Goal: Check status: Check status

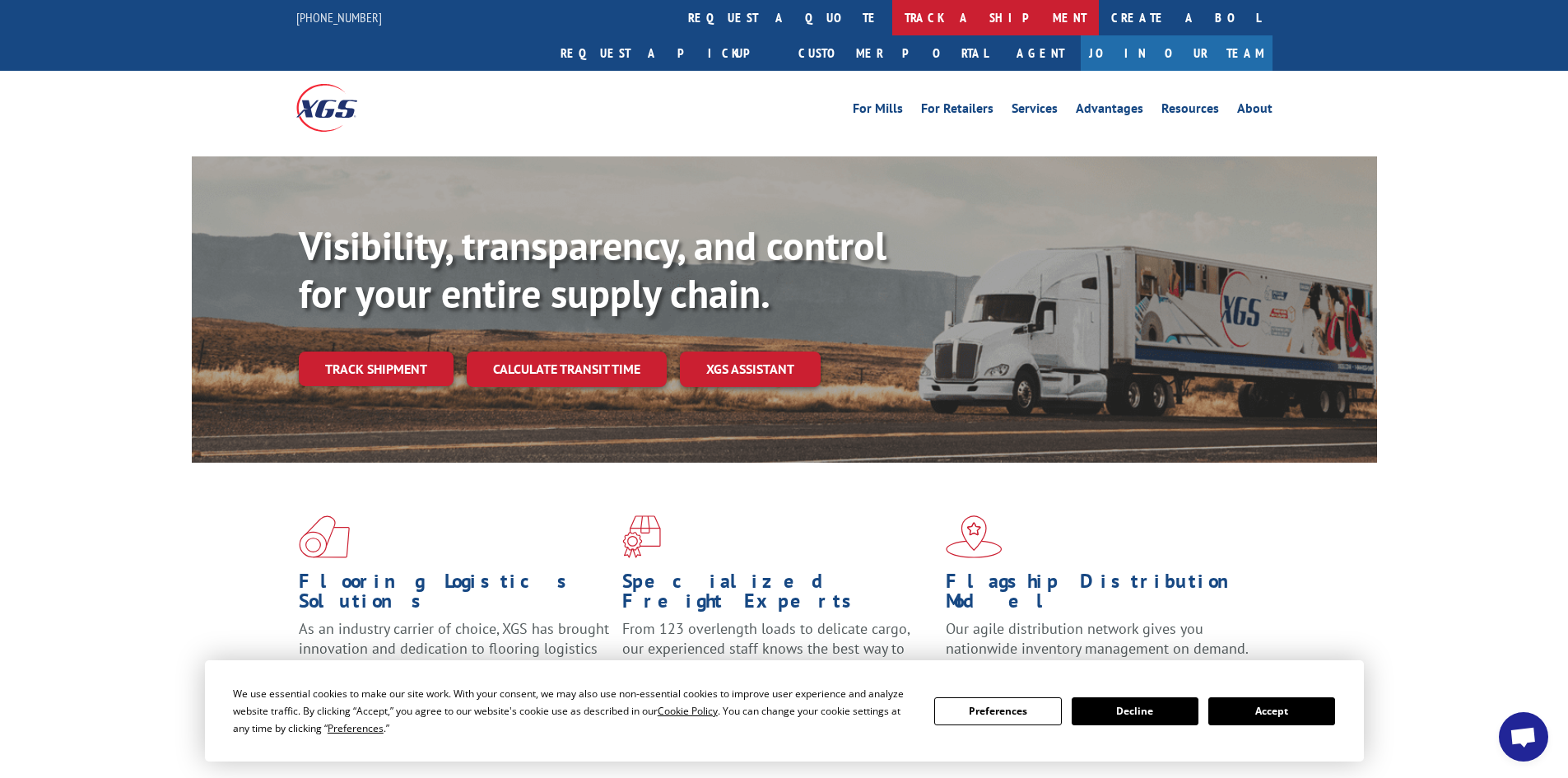
click at [892, 9] on link "track a shipment" at bounding box center [996, 17] width 207 height 35
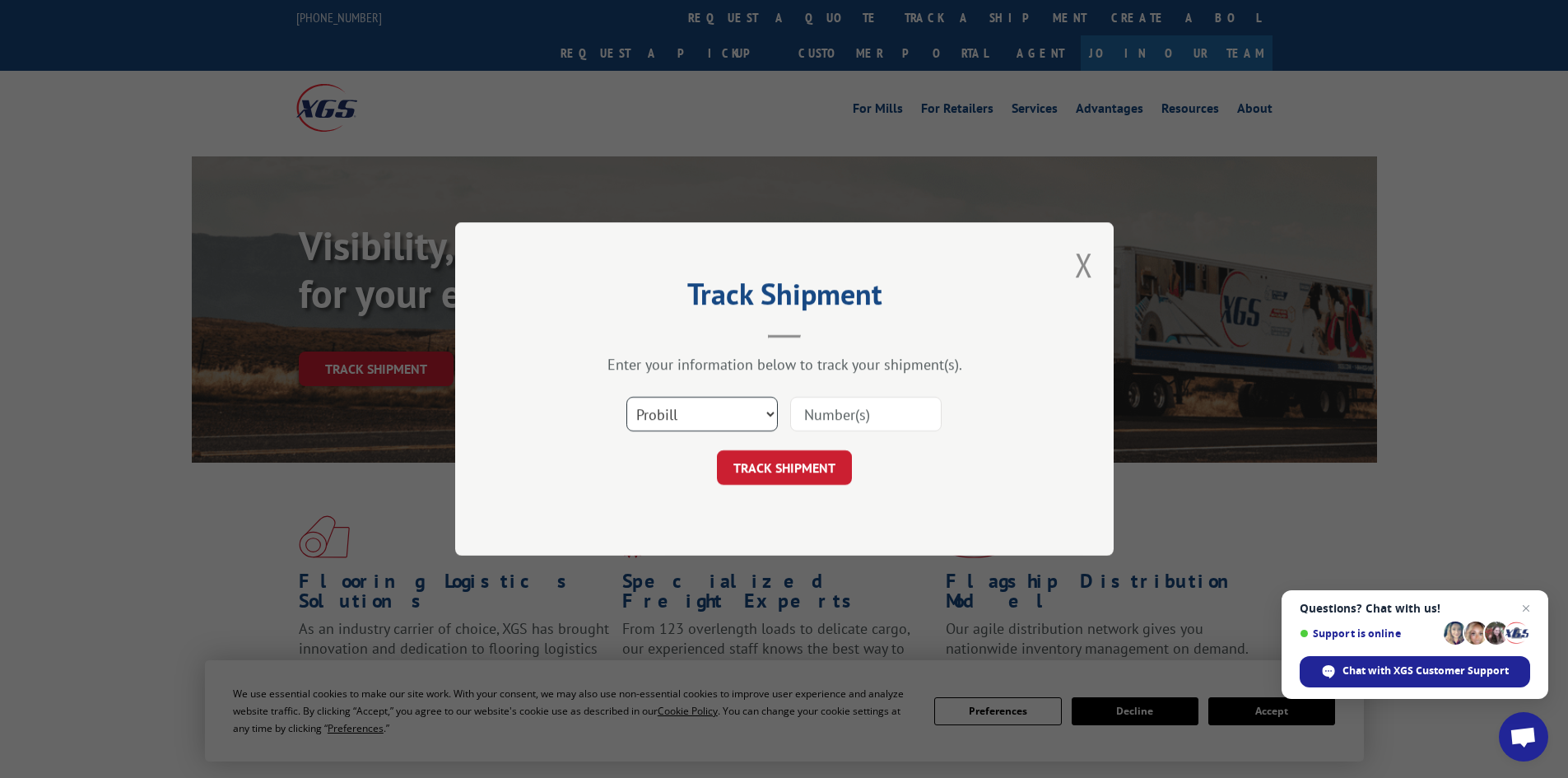
click at [706, 422] on select "Select category... Probill BOL PO" at bounding box center [703, 414] width 152 height 35
select select "bol"
click at [627, 397] on select "Select category... Probill BOL PO" at bounding box center [703, 414] width 152 height 35
click at [846, 416] on input at bounding box center [866, 414] width 152 height 35
paste input "6049588"
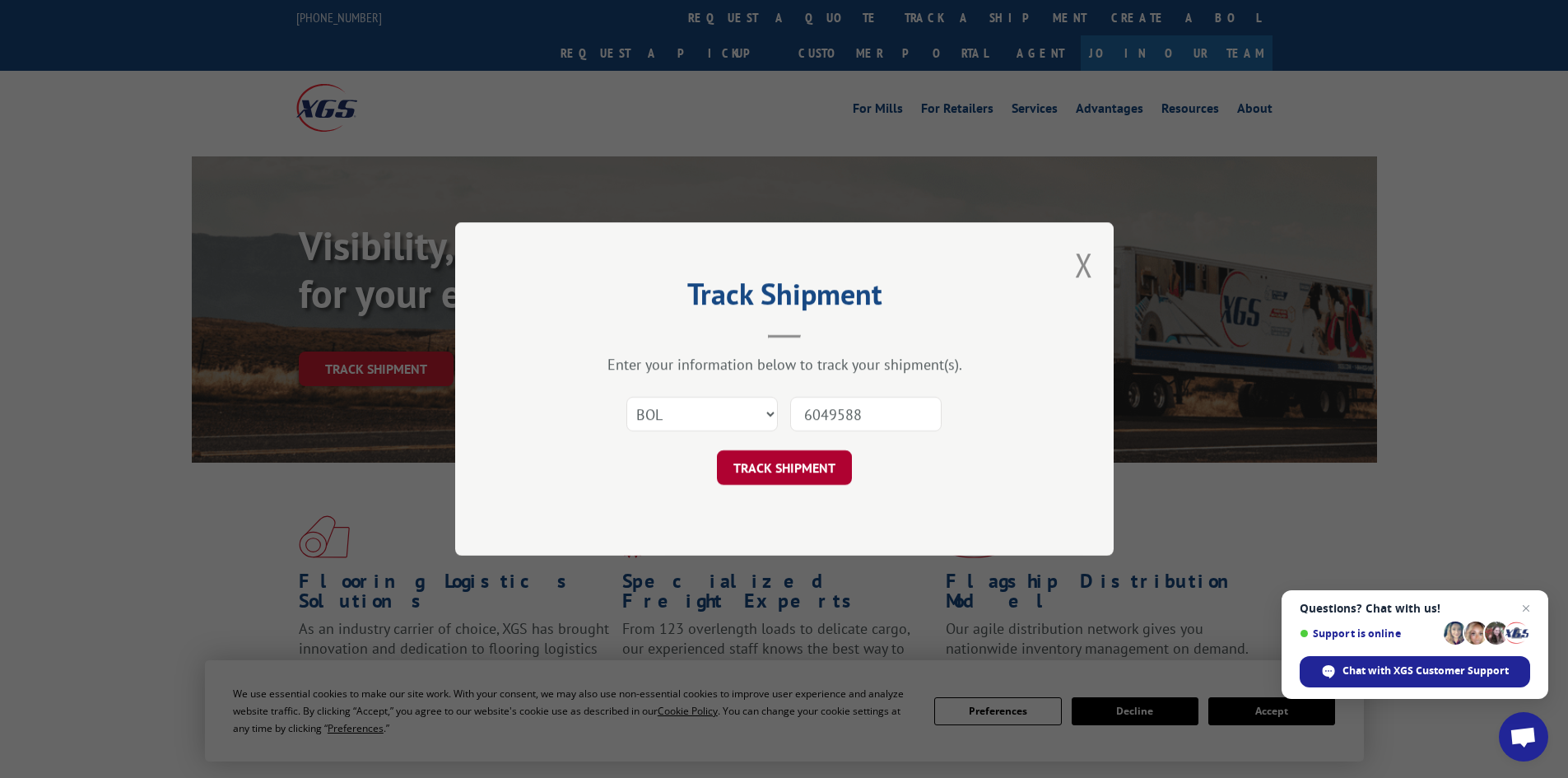
type input "6049588"
click at [824, 461] on button "TRACK SHIPMENT" at bounding box center [784, 467] width 135 height 35
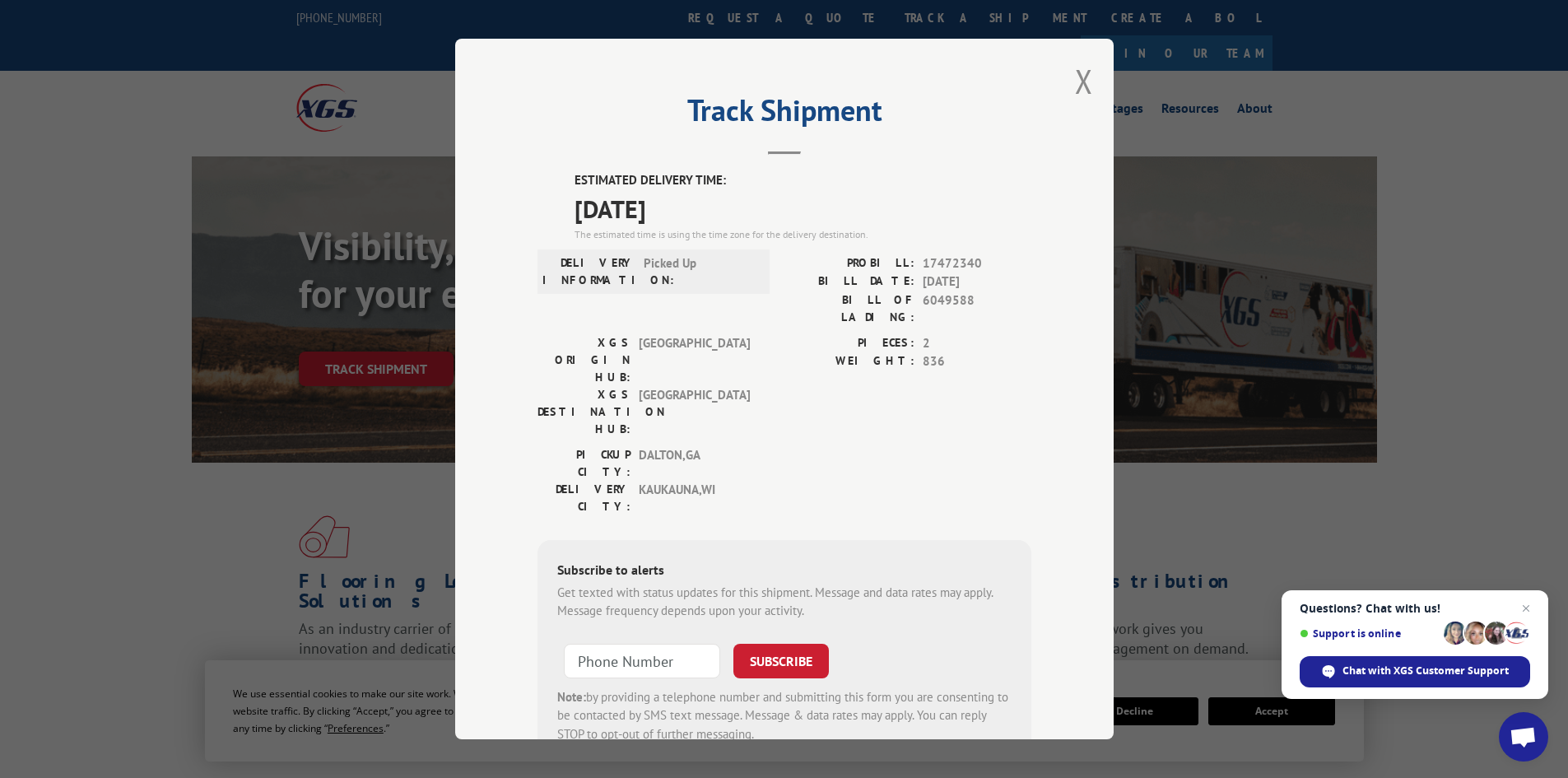
click at [1075, 84] on button "Close modal" at bounding box center [1084, 81] width 18 height 44
